Goal: Answer question/provide support: Share knowledge or assist other users

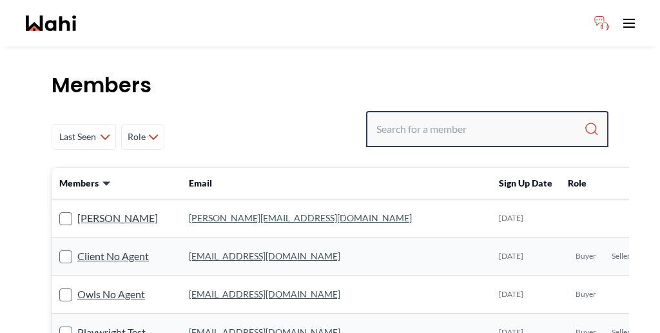
click at [465, 117] on input "Search input" at bounding box center [480, 128] width 208 height 23
paste input "[PERSON_NAME]"
type input "Pradeep Pradhan"
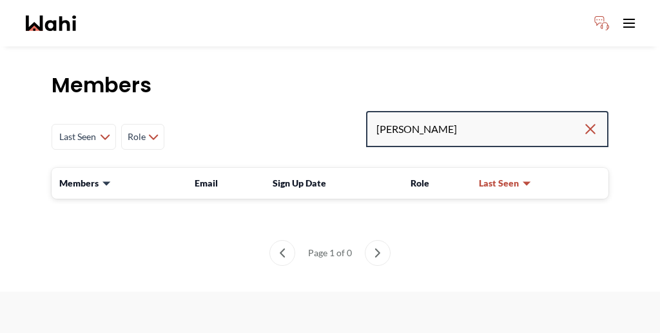
click at [514, 117] on input "Pradeep Pradhan" at bounding box center [479, 128] width 206 height 23
type input "Pradeep Pradha"
click at [510, 117] on input "Pradeep Pradha" at bounding box center [479, 128] width 206 height 23
type input "Pradeep Prad"
click at [517, 117] on input "Pradeep Prad" at bounding box center [479, 128] width 206 height 23
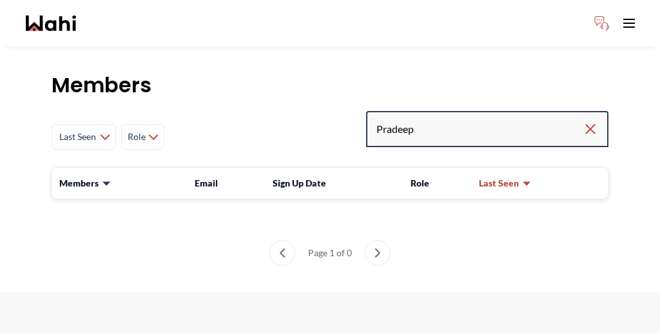
type input "Pradeep"
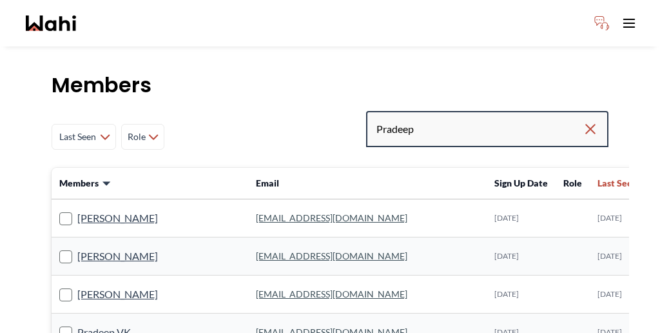
drag, startPoint x: 499, startPoint y: 97, endPoint x: 402, endPoint y: 95, distance: 97.3
click at [402, 111] on div "Last Seen Less day than 1 day ago 1 day ago - 3 days ago 3 days ago - 1 week ag…" at bounding box center [330, 137] width 557 height 52
paste input "shilpa_p_pradhan@yahoo.com"
type input "shilpa_p_pradhan@yahoo.com"
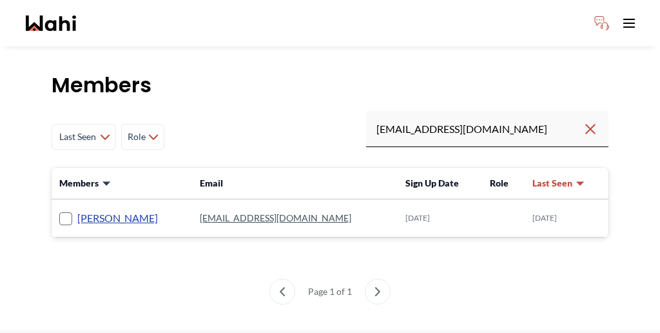
click at [94, 209] on link "Shilpa Pradhan" at bounding box center [117, 217] width 81 height 17
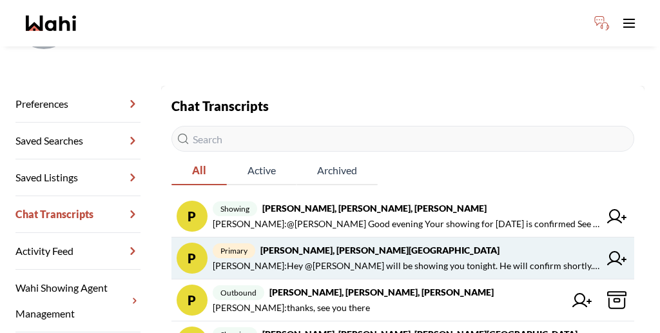
scroll to position [150, 0]
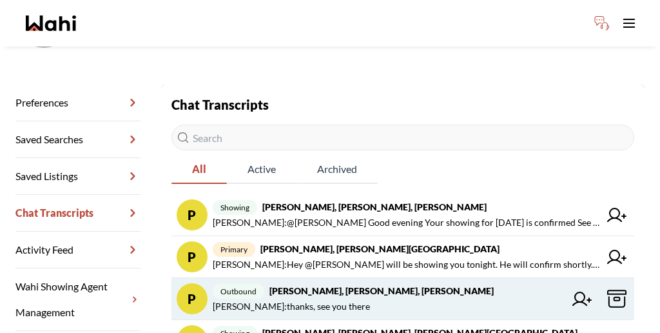
click at [333, 298] on span "Paul Sharma : thanks, see you there" at bounding box center [389, 305] width 352 height 15
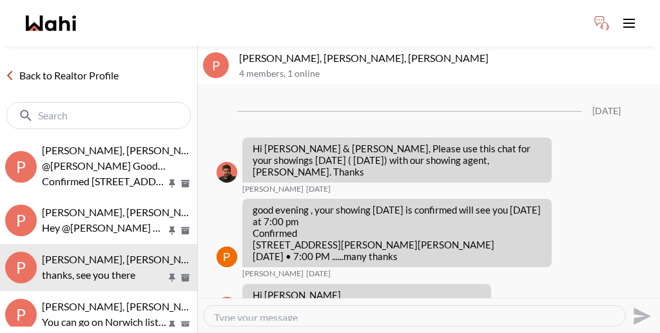
scroll to position [112, 0]
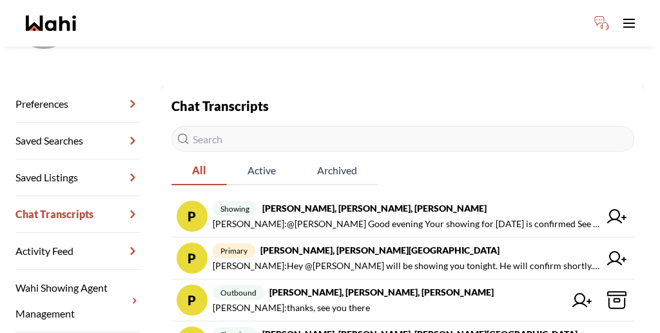
scroll to position [150, 0]
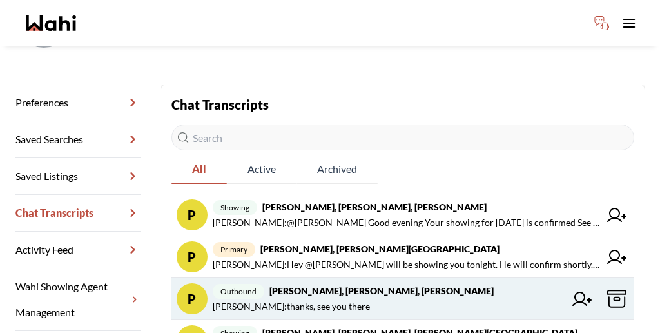
click at [607, 289] on icon at bounding box center [616, 298] width 19 height 19
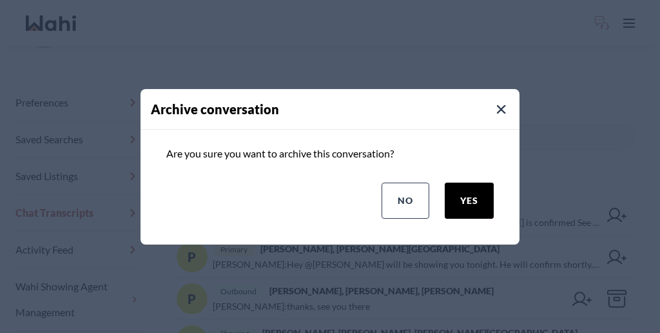
click at [492, 195] on button "yes" at bounding box center [469, 200] width 49 height 36
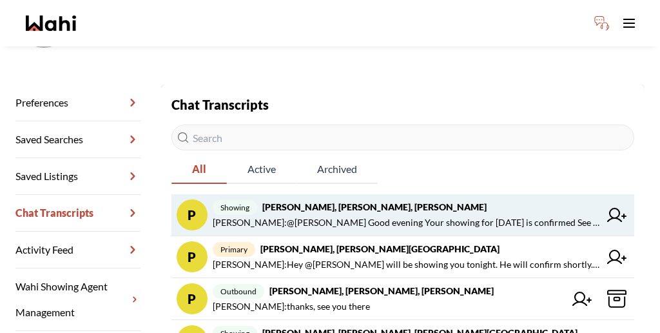
click at [380, 215] on span "Paul Sharma : @Pradeep Pradhan Good evening Your showing for tomorrow is confir…" at bounding box center [406, 222] width 387 height 15
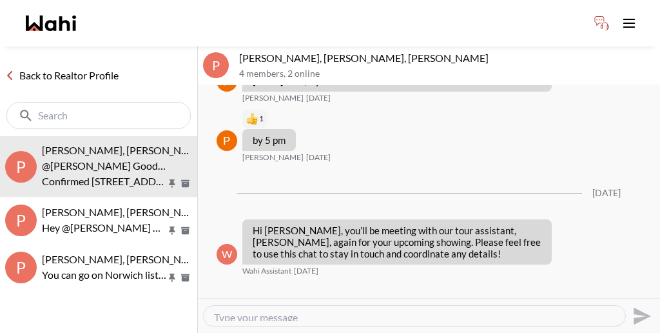
scroll to position [1320, 0]
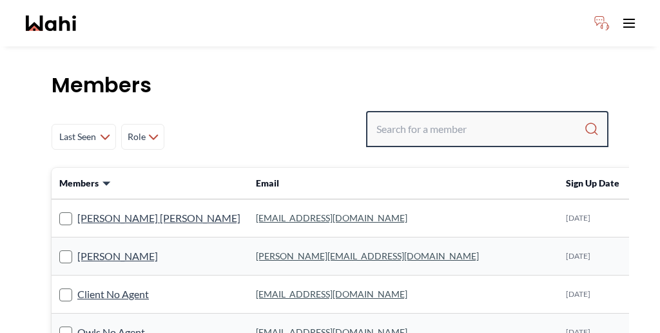
click at [512, 117] on input "Search input" at bounding box center [480, 128] width 208 height 23
paste input "[EMAIL_ADDRESS][DOMAIN_NAME]"
type input "[EMAIL_ADDRESS][DOMAIN_NAME]"
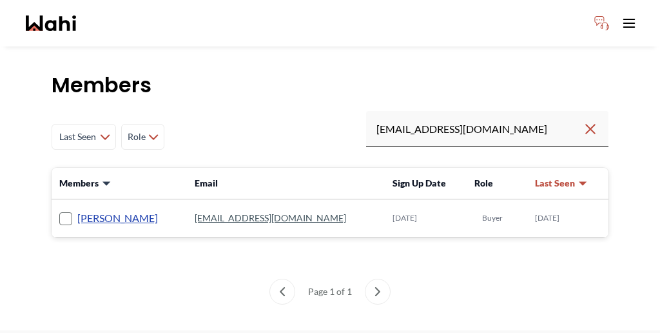
click at [88, 209] on link "[PERSON_NAME]" at bounding box center [117, 217] width 81 height 17
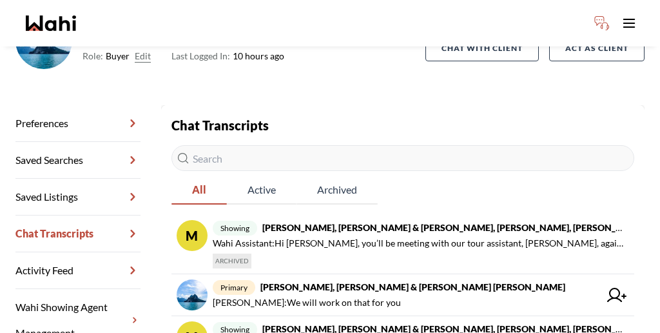
scroll to position [131, 0]
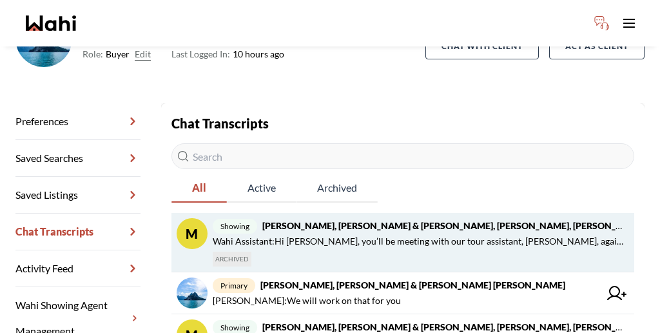
click at [364, 233] on span "Wahi Assistant : Hi [PERSON_NAME], you’ll be meeting with our tour assistant, […" at bounding box center [418, 240] width 411 height 15
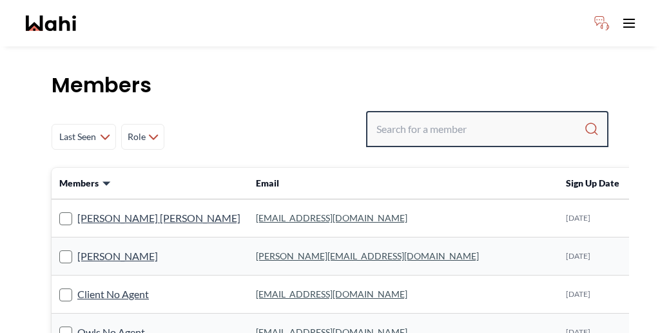
click at [465, 117] on input "Search input" at bounding box center [480, 128] width 208 height 23
paste input "[PERSON_NAME]"
type input "[PERSON_NAME]"
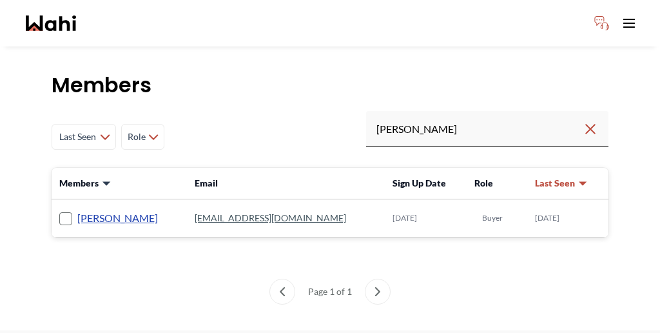
click at [103, 209] on link "[PERSON_NAME]" at bounding box center [117, 217] width 81 height 17
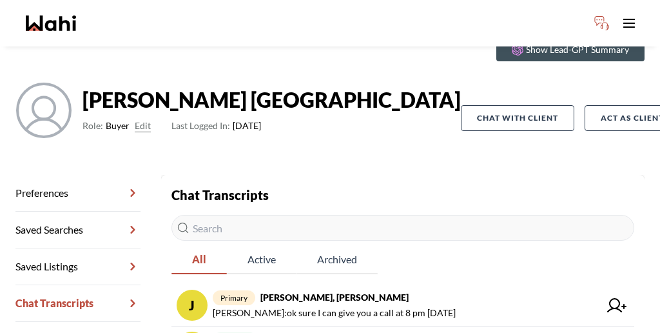
scroll to position [62, 0]
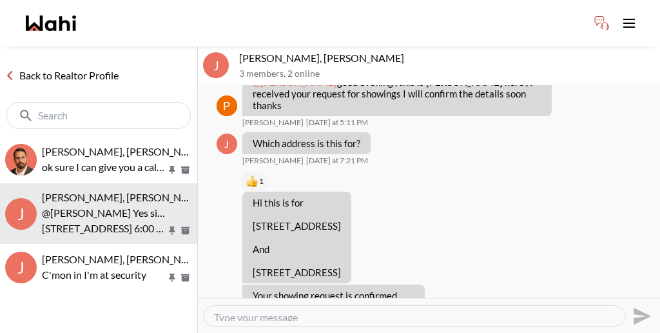
scroll to position [669, 0]
